Goal: Task Accomplishment & Management: Complete application form

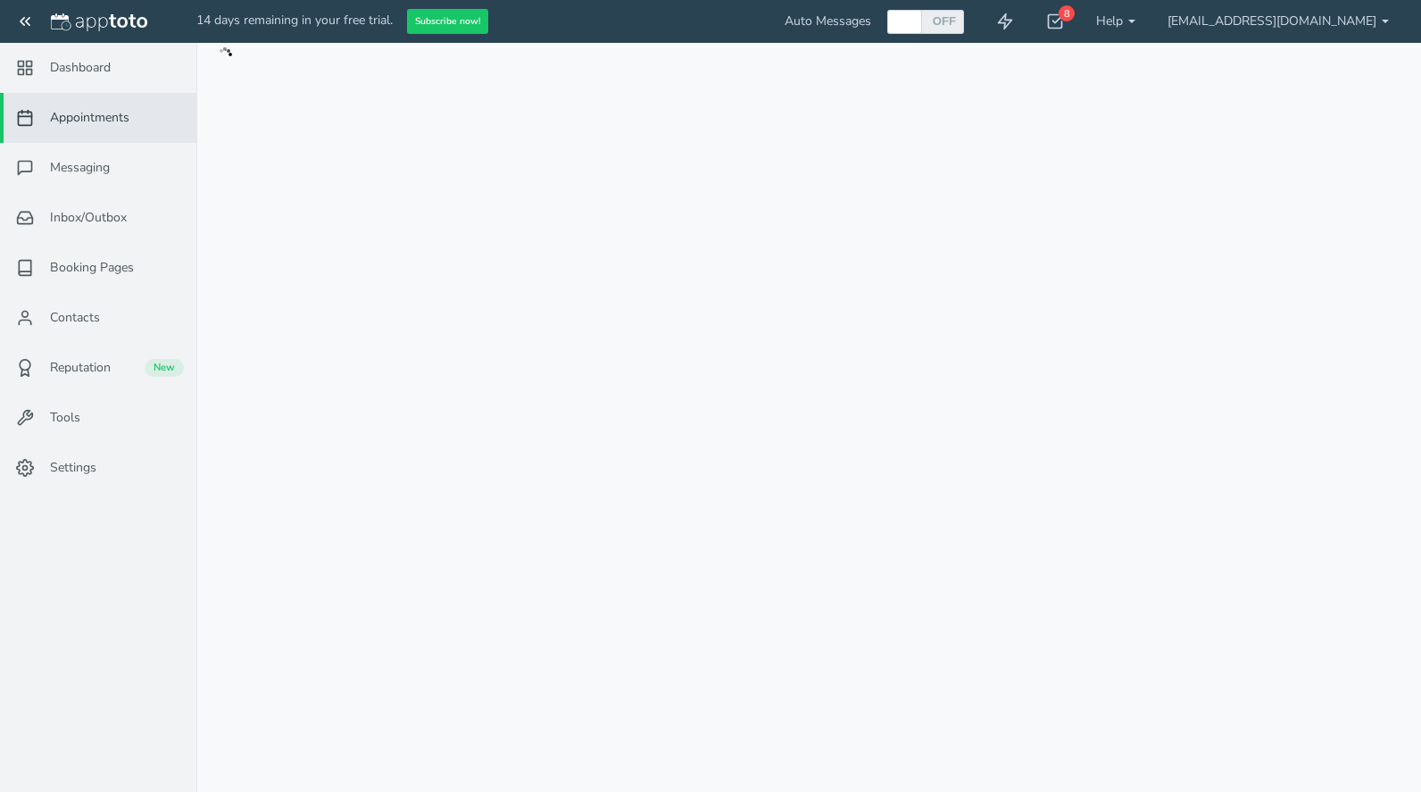
checkbox input "true"
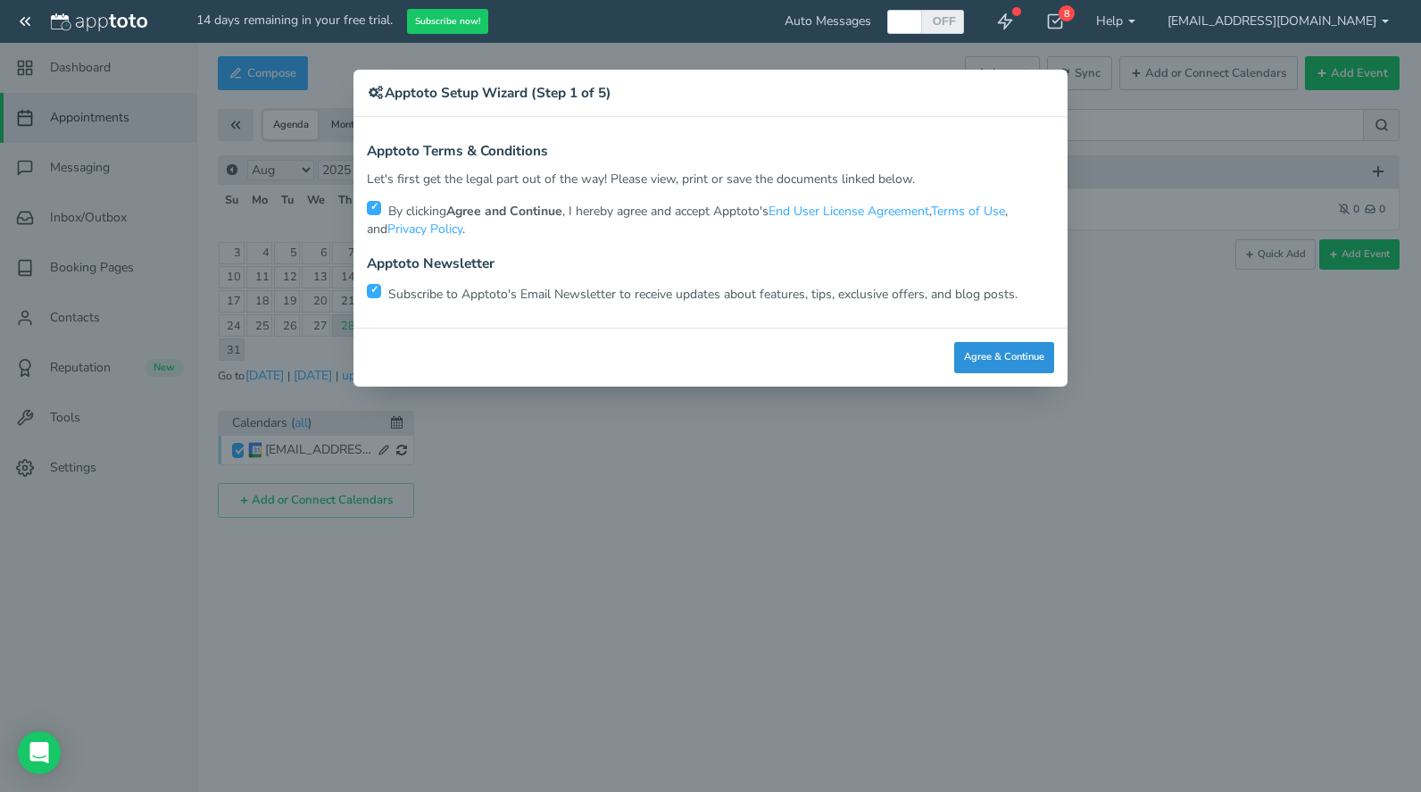
click at [1006, 349] on button "Agree & Continue" at bounding box center [1005, 357] width 100 height 31
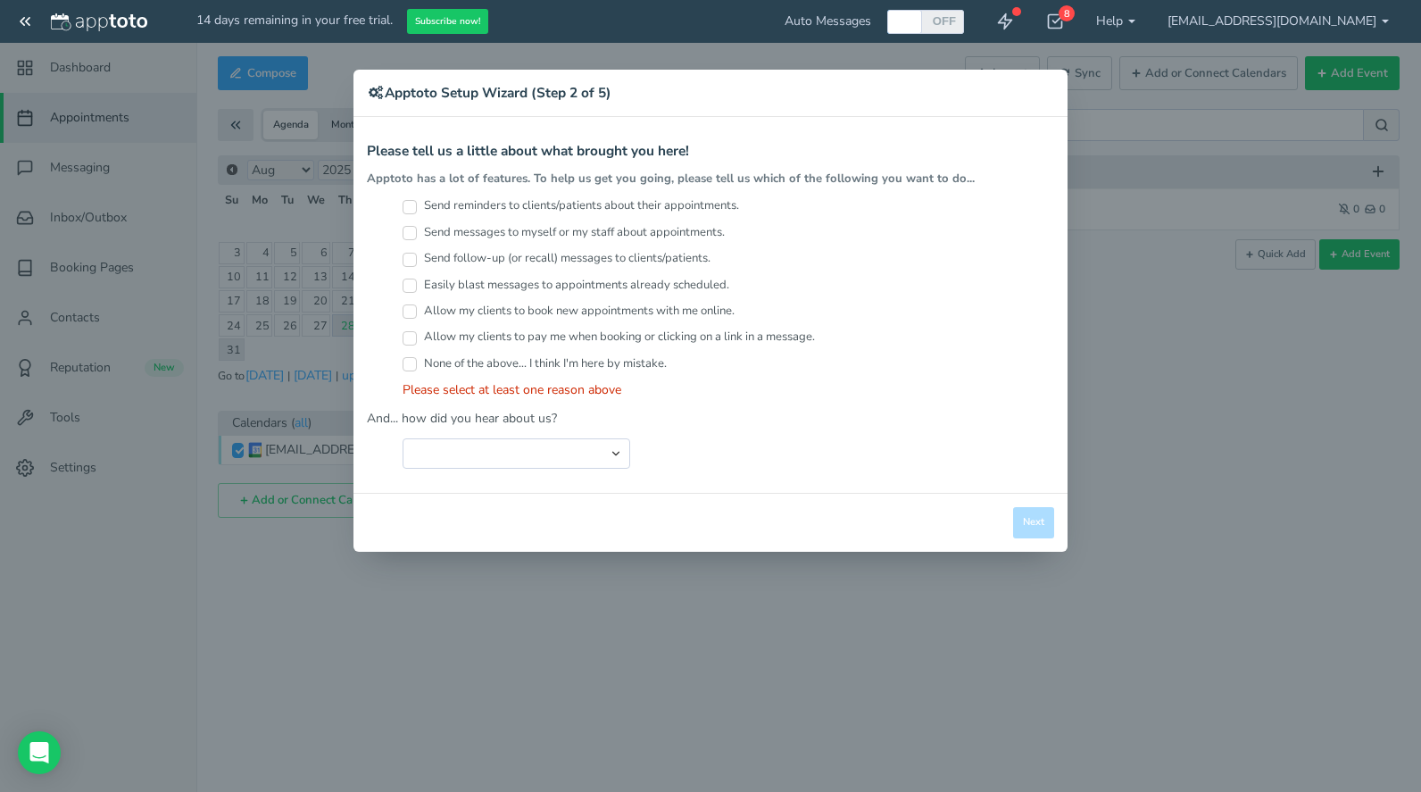
click at [414, 211] on input "Send reminders to clients/patients about their appointments." at bounding box center [410, 207] width 14 height 14
checkbox input "true"
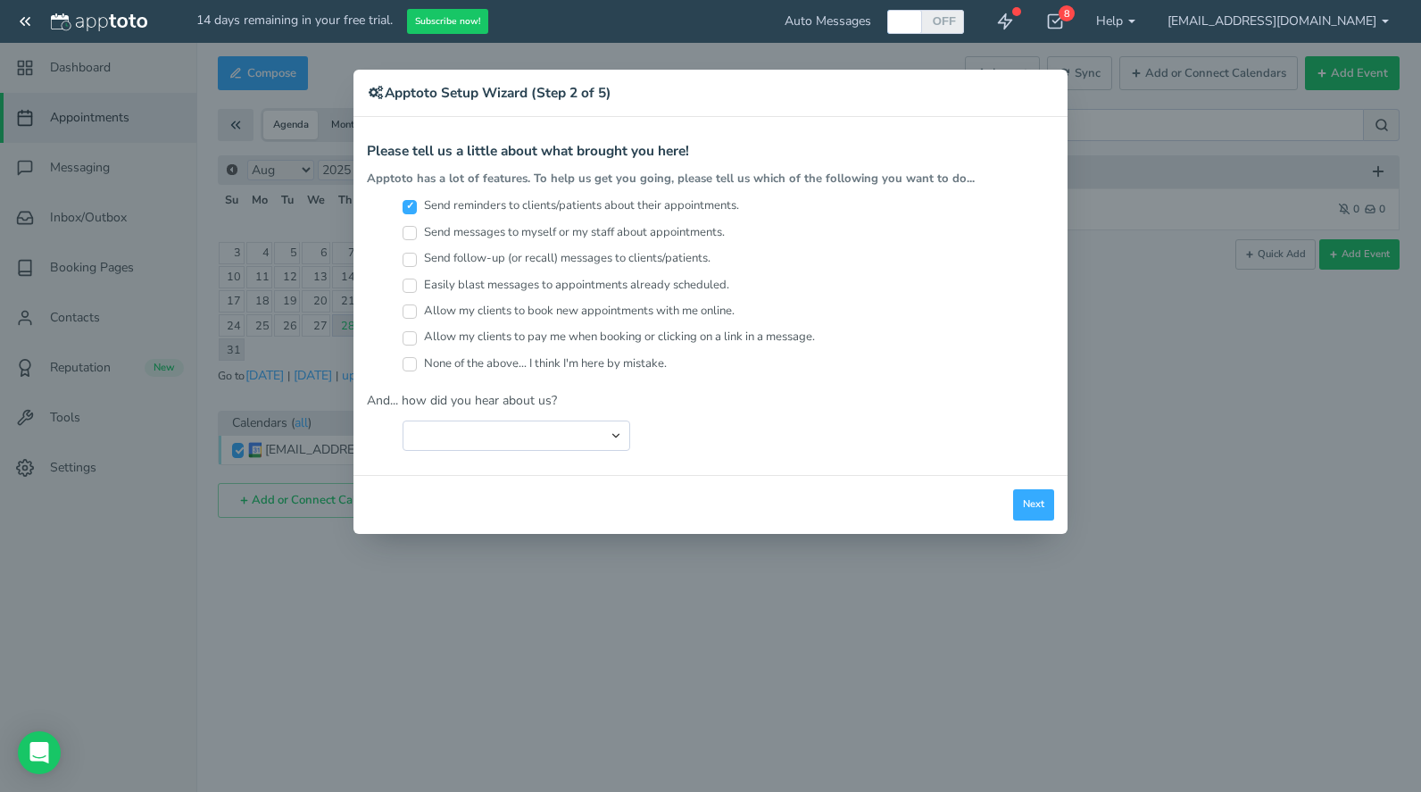
click at [409, 239] on input "Send messages to myself or my staff about appointments." at bounding box center [410, 233] width 14 height 14
checkbox input "true"
click at [410, 256] on input "Send follow-up (or recall) messages to clients/patients." at bounding box center [410, 260] width 14 height 14
checkbox input "true"
click at [405, 285] on input "Easily blast messages to appointments already scheduled." at bounding box center [410, 286] width 14 height 14
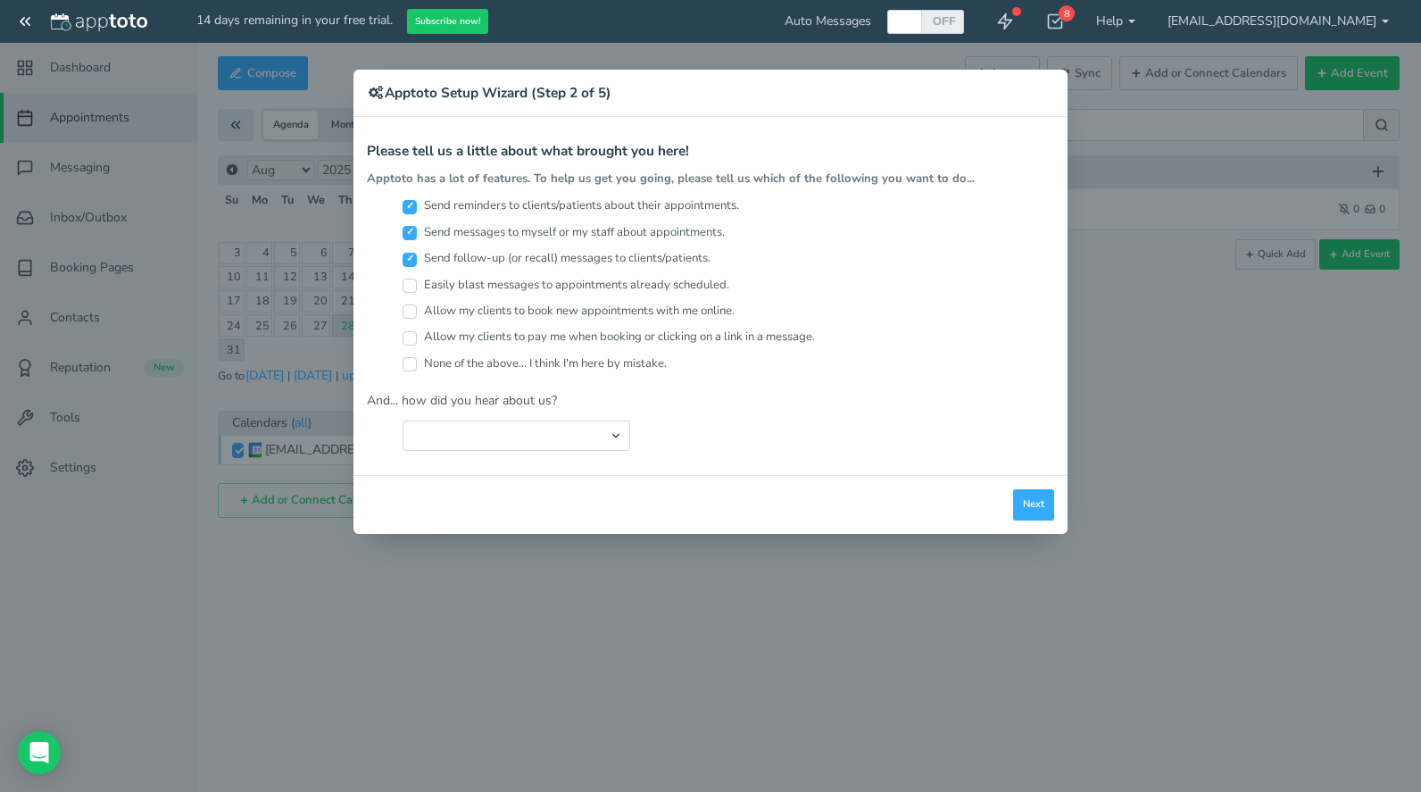
checkbox input "true"
click at [412, 321] on div "Allow my clients to book new appointments with me online." at bounding box center [729, 316] width 652 height 26
click at [408, 304] on input "Allow my clients to book new appointments with me online." at bounding box center [410, 311] width 14 height 14
checkbox input "true"
click at [407, 333] on input "Allow my clients to pay me when booking or clicking on a link in a message." at bounding box center [410, 338] width 14 height 14
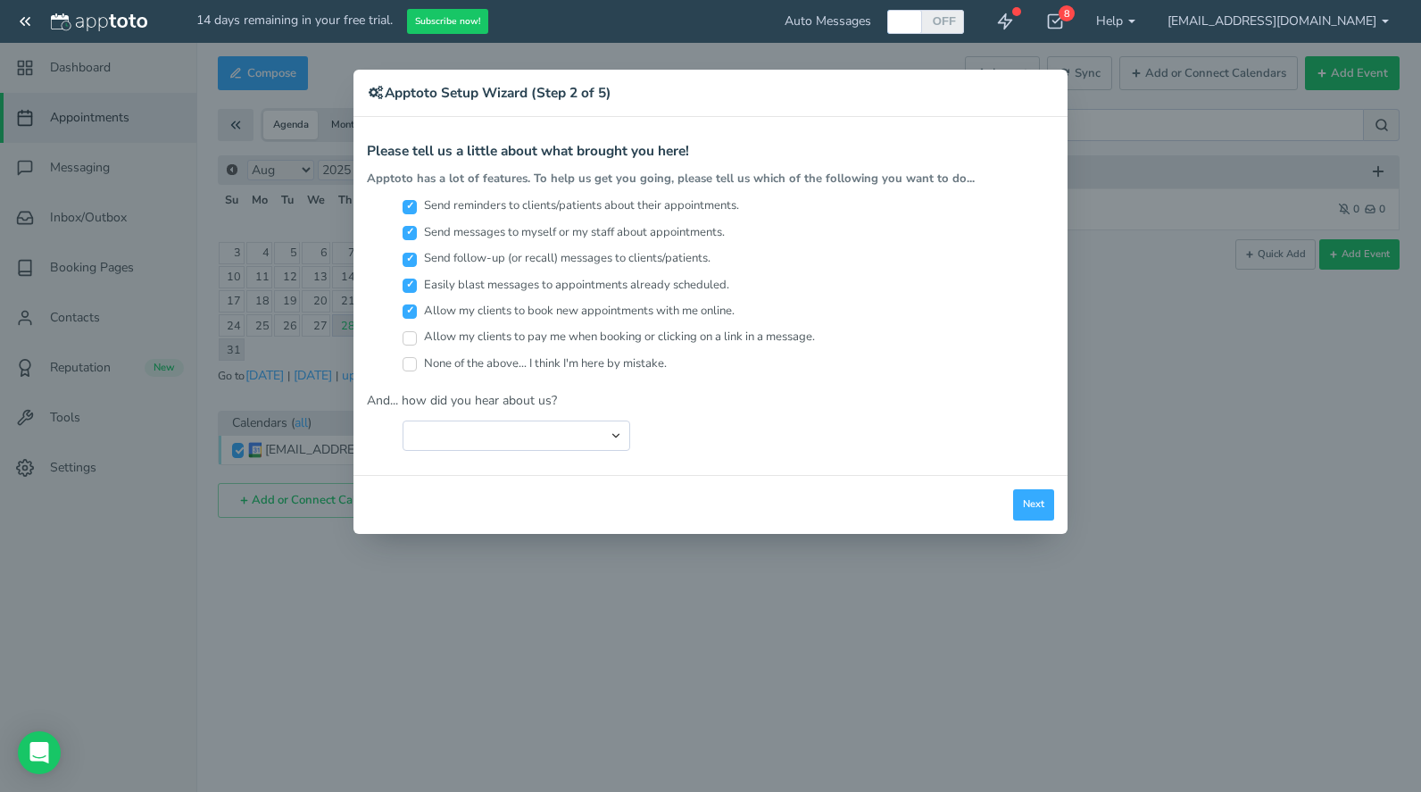
checkbox input "true"
click at [413, 363] on input "None of the above... I think I'm here by mistake." at bounding box center [410, 364] width 14 height 14
checkbox input "true"
click at [29, 18] on div "× Apptoto Setup Wizard (Step 2 of 5) Apptoto Terms & Conditions Let's first get…" at bounding box center [710, 396] width 1421 height 792
